Goal: Task Accomplishment & Management: Use online tool/utility

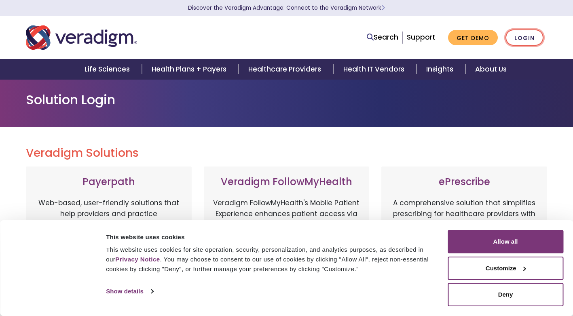
click at [524, 36] on link "Login" at bounding box center [524, 38] width 38 height 17
click at [530, 37] on link "Login" at bounding box center [524, 38] width 38 height 17
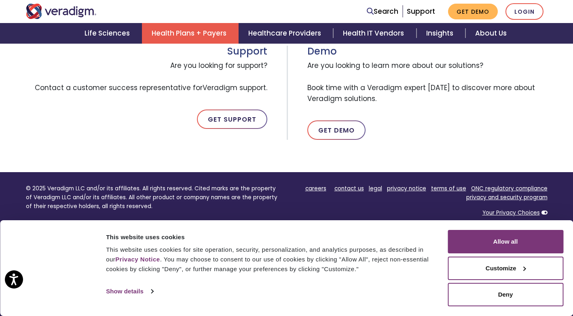
scroll to position [469, 0]
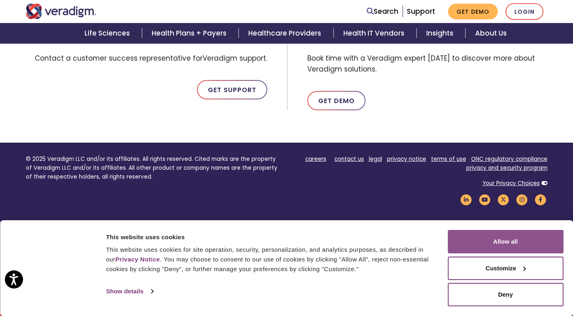
click at [517, 243] on button "Allow all" at bounding box center [506, 241] width 116 height 23
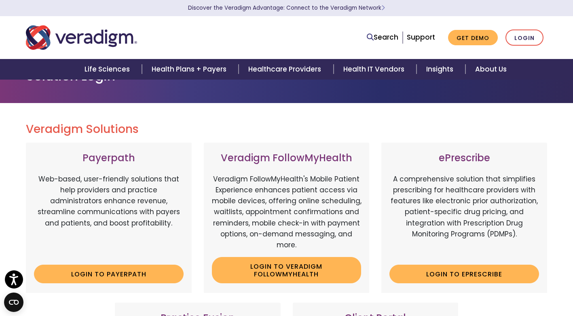
scroll to position [0, 0]
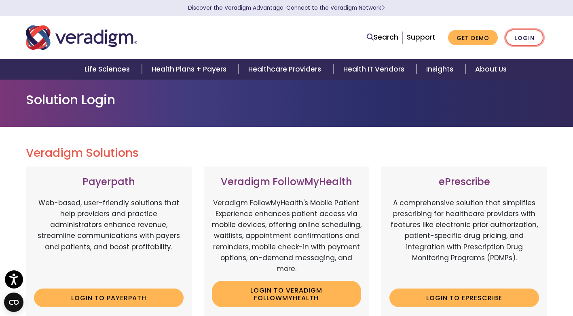
click at [523, 35] on link "Login" at bounding box center [524, 38] width 38 height 17
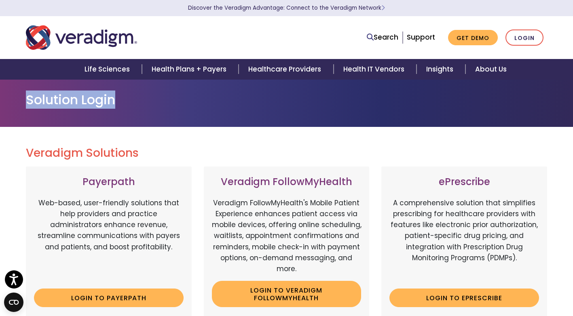
drag, startPoint x: 116, startPoint y: 99, endPoint x: 29, endPoint y: 102, distance: 86.6
click at [29, 102] on h1 "Solution Login" at bounding box center [287, 99] width 522 height 15
click at [124, 100] on h1 "Solution Login" at bounding box center [287, 99] width 522 height 15
click at [27, 100] on h1 "Solution Login" at bounding box center [287, 99] width 522 height 15
drag, startPoint x: 29, startPoint y: 97, endPoint x: 115, endPoint y: 101, distance: 86.2
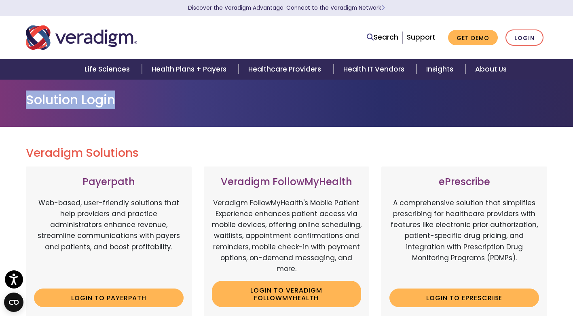
click at [115, 101] on h1 "Solution Login" at bounding box center [287, 99] width 522 height 15
drag, startPoint x: 115, startPoint y: 101, endPoint x: 187, endPoint y: 111, distance: 72.2
click at [187, 111] on div "Solution Login" at bounding box center [287, 103] width 534 height 22
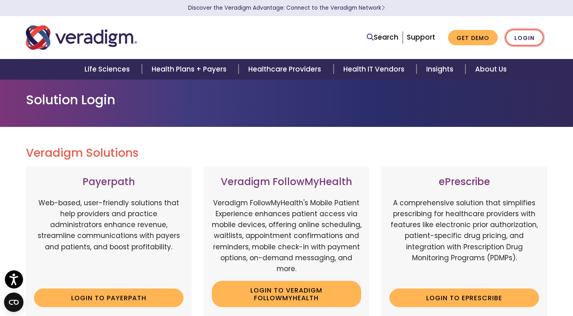
click at [524, 36] on link "Login" at bounding box center [524, 38] width 38 height 17
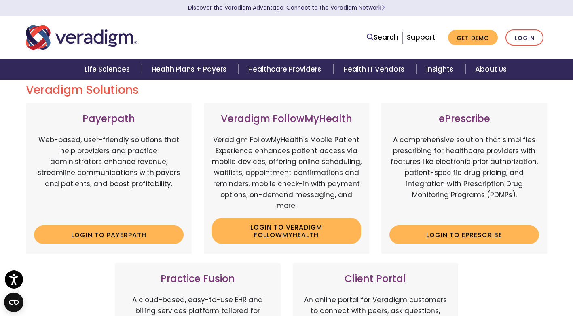
scroll to position [81, 0]
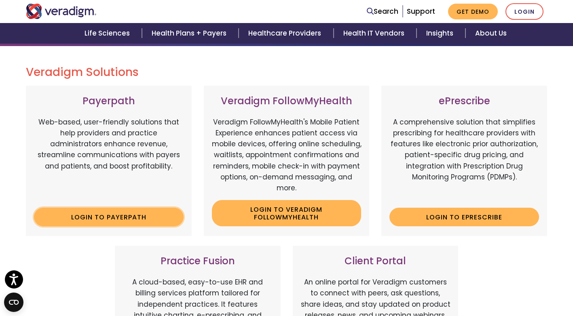
click at [120, 215] on link "Login to Payerpath" at bounding box center [109, 217] width 150 height 19
click at [106, 218] on link "Login to Payerpath" at bounding box center [109, 217] width 150 height 19
click at [107, 217] on link "Login to Payerpath" at bounding box center [109, 217] width 150 height 19
click at [97, 220] on link "Login to Payerpath" at bounding box center [109, 217] width 150 height 19
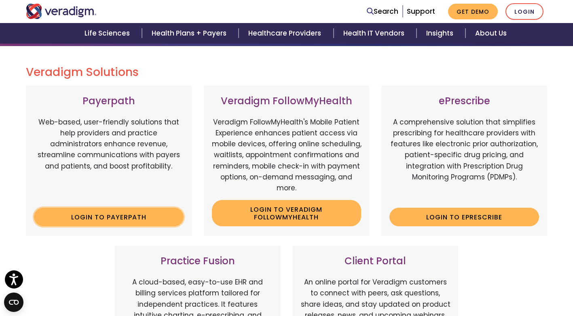
click at [114, 218] on link "Login to Payerpath" at bounding box center [109, 217] width 150 height 19
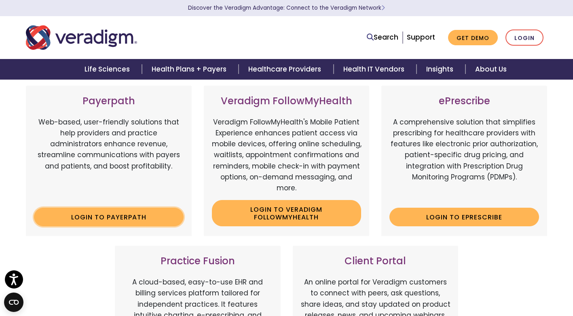
click at [106, 218] on link "Login to Payerpath" at bounding box center [109, 217] width 150 height 19
click at [104, 220] on link "Login to Payerpath" at bounding box center [109, 217] width 150 height 19
click at [118, 220] on link "Login to Payerpath" at bounding box center [109, 217] width 150 height 19
